Goal: Task Accomplishment & Management: Manage account settings

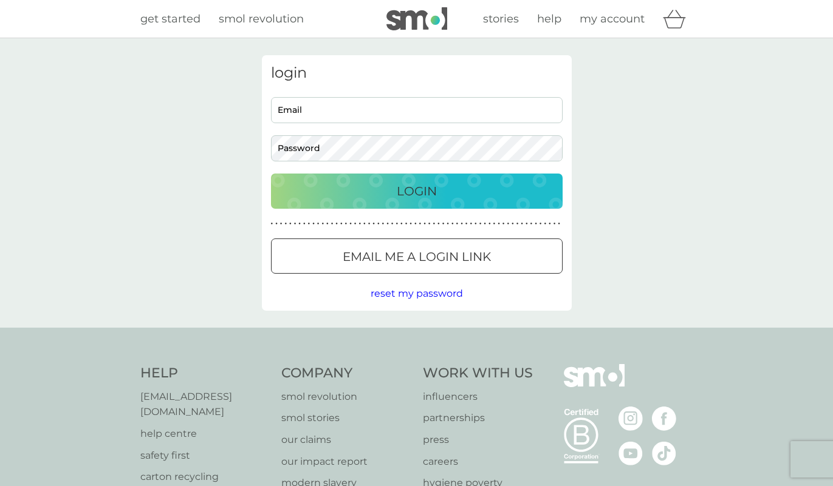
click at [371, 114] on input "Email" at bounding box center [417, 110] width 292 height 26
type input "jekilby55@gmail.com"
click at [416, 191] on button "Login" at bounding box center [417, 191] width 292 height 35
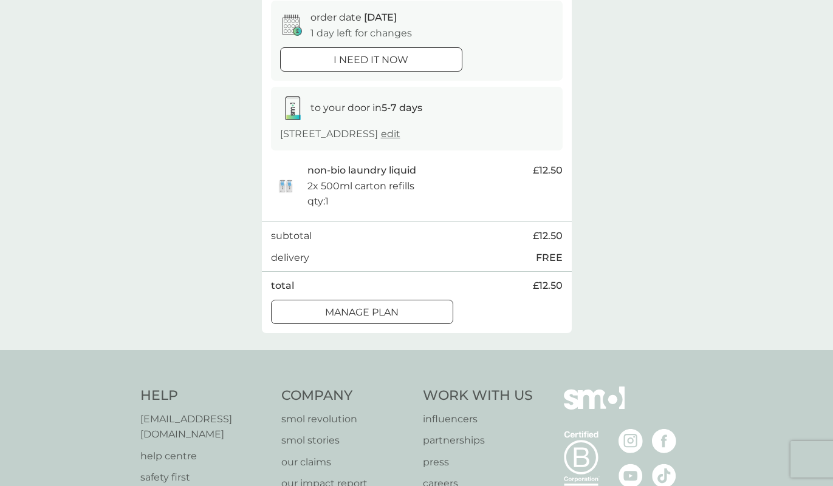
scroll to position [121, 0]
click at [380, 318] on div at bounding box center [362, 311] width 44 height 13
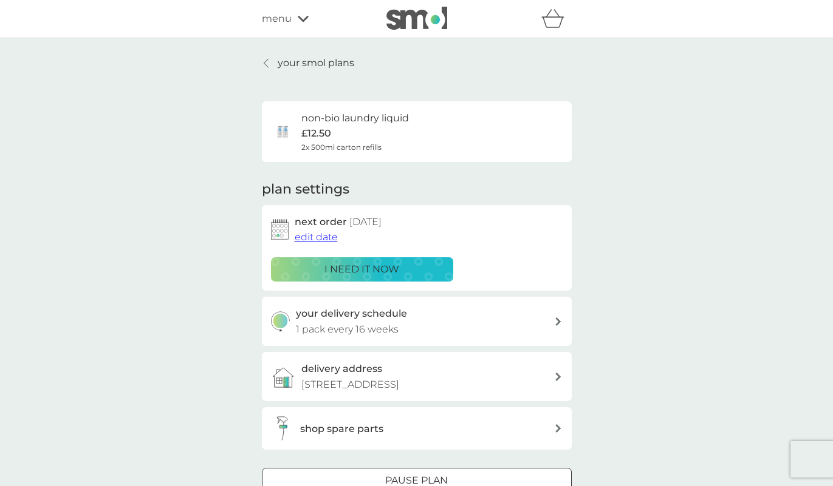
click at [320, 236] on span "edit date" at bounding box center [316, 237] width 43 height 12
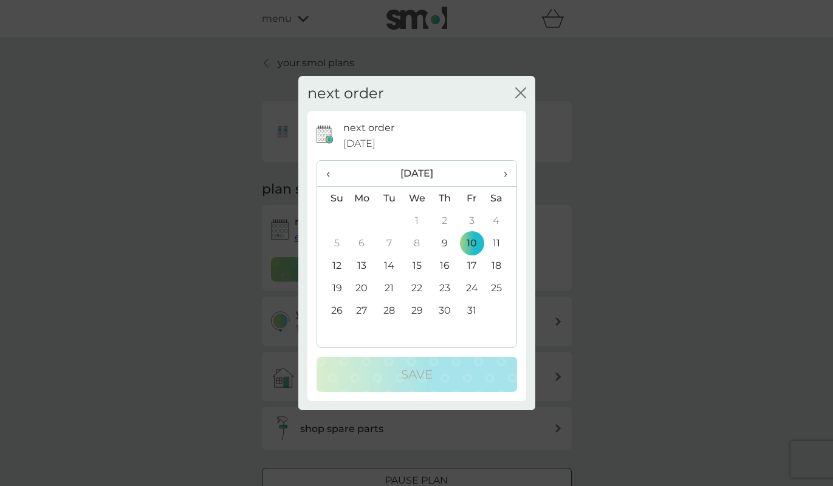
click at [362, 290] on td "20" at bounding box center [362, 288] width 28 height 22
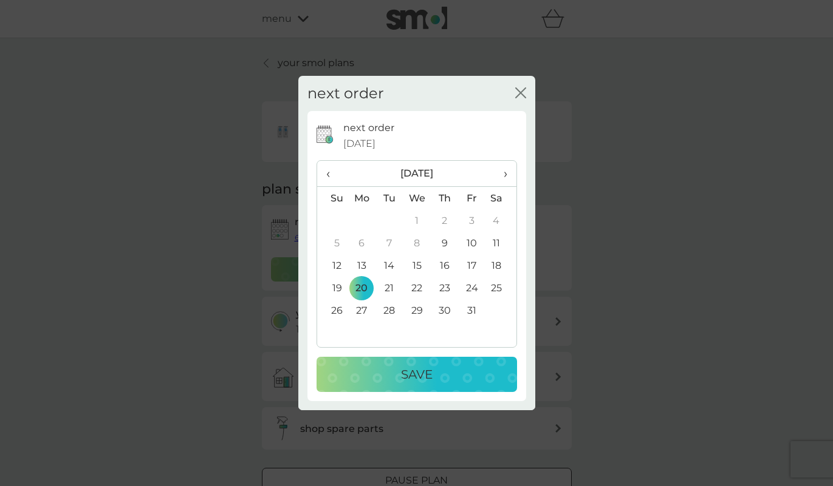
click at [360, 308] on td "27" at bounding box center [362, 310] width 28 height 22
click at [418, 375] on p "Save" at bounding box center [417, 374] width 32 height 19
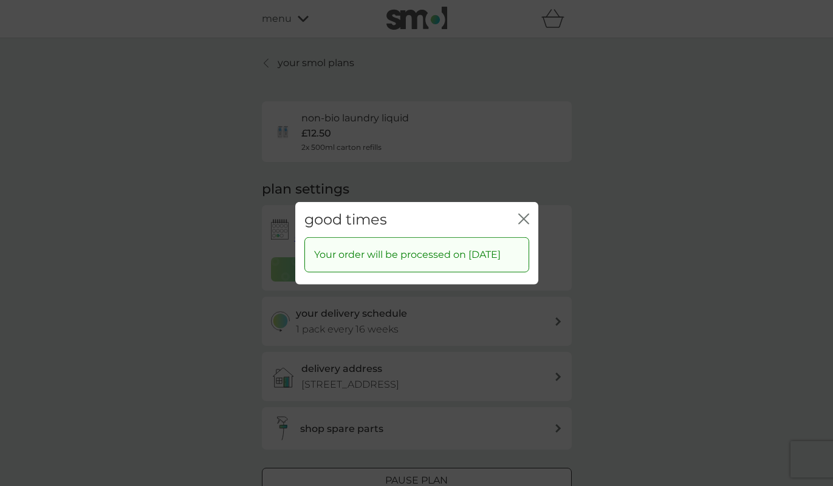
click at [525, 213] on icon "close" at bounding box center [523, 218] width 11 height 11
